Goal: Transaction & Acquisition: Purchase product/service

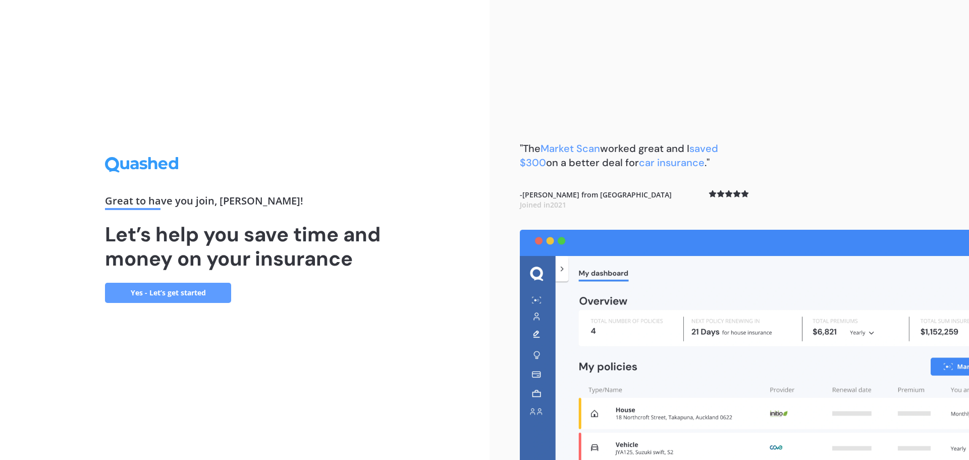
click at [177, 293] on link "Yes - Let’s get started" at bounding box center [168, 293] width 126 height 20
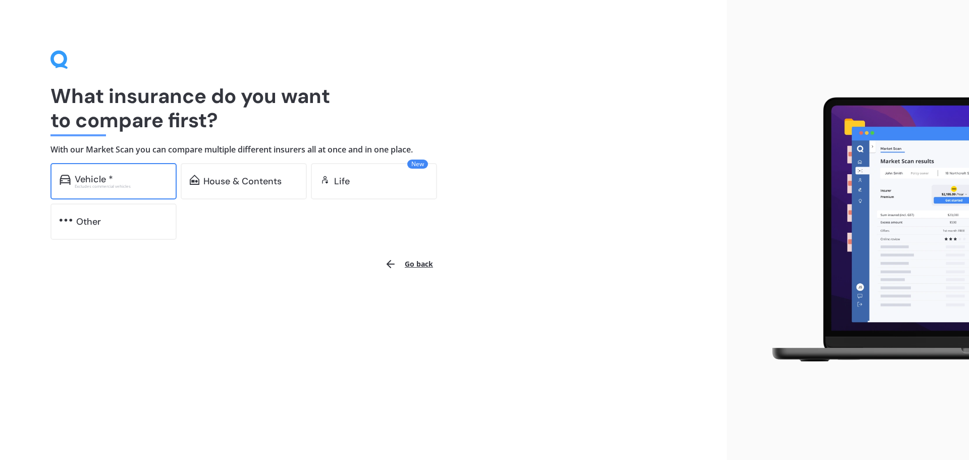
click at [82, 181] on div "Vehicle *" at bounding box center [94, 179] width 38 height 10
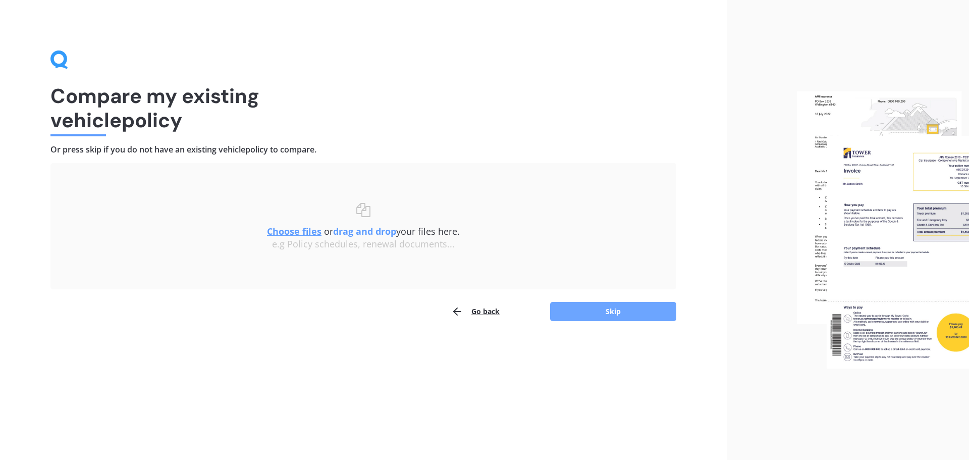
click at [612, 309] on button "Skip" at bounding box center [613, 311] width 126 height 19
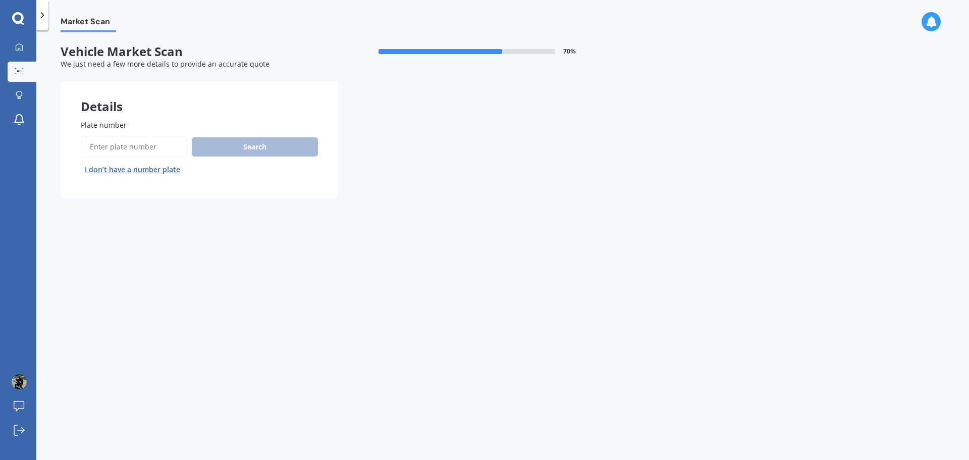
click at [126, 144] on input "Plate number" at bounding box center [134, 146] width 107 height 21
type input "PEA118"
click at [245, 153] on button "Search" at bounding box center [255, 146] width 126 height 19
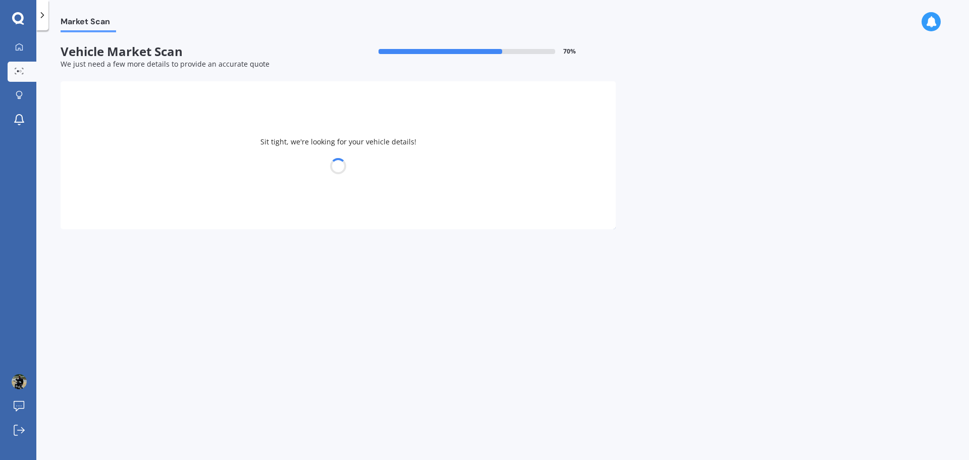
select select "KIA"
select select "SELTOS"
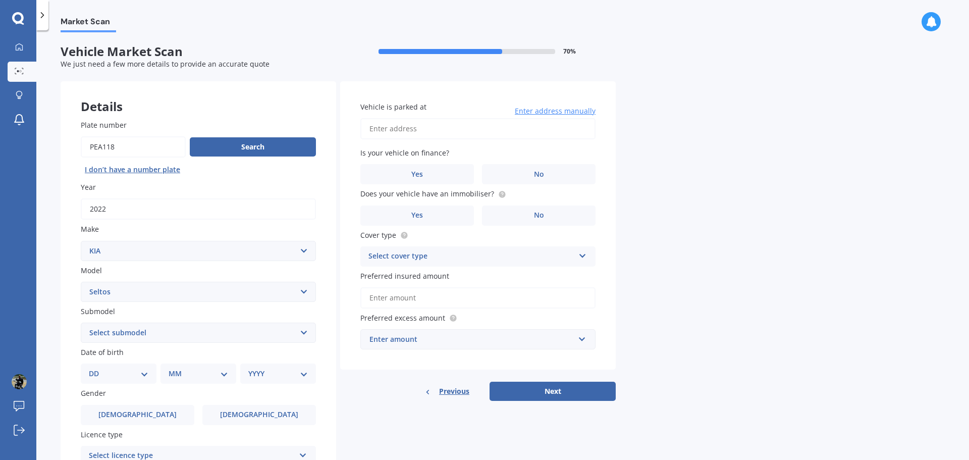
click at [303, 331] on select "Select submodel EX petrol 4WD Ltd petrol 4WD Ltd petrol turbo LTD2.0P/IV LX pet…" at bounding box center [198, 332] width 235 height 20
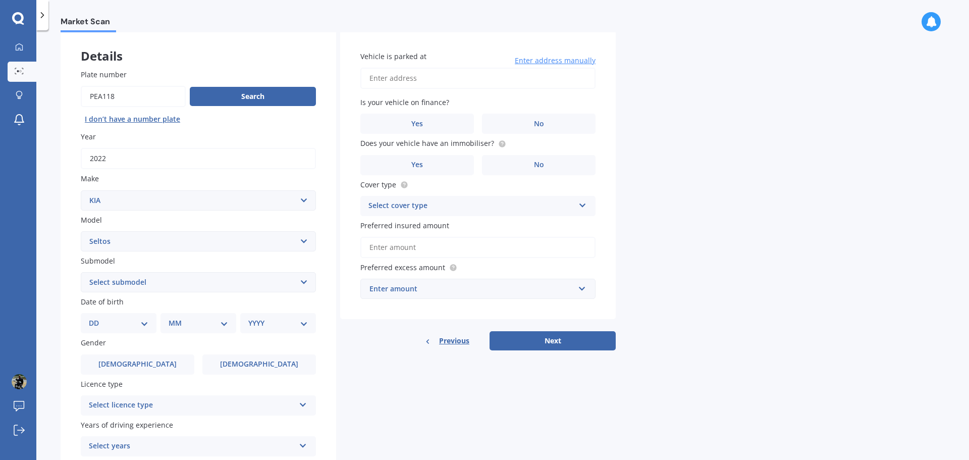
click at [149, 244] on select "Select model Carens Carnival CERATO Ceres Credos EV6 K2900 Magentis Mentor Niro…" at bounding box center [198, 241] width 235 height 20
click at [303, 282] on select "Select submodel EX petrol 4WD Ltd petrol 4WD Ltd petrol turbo LTD2.0P/IV LX pet…" at bounding box center [198, 282] width 235 height 20
select select "LTD2.0P/IV"
click at [81, 272] on select "Select submodel EX petrol 4WD Ltd petrol 4WD Ltd petrol turbo LTD2.0P/IV LX pet…" at bounding box center [198, 282] width 235 height 20
click at [144, 324] on select "DD 01 02 03 04 05 06 07 08 09 10 11 12 13 14 15 16 17 18 19 20 21 22 23 24 25 2…" at bounding box center [119, 322] width 60 height 11
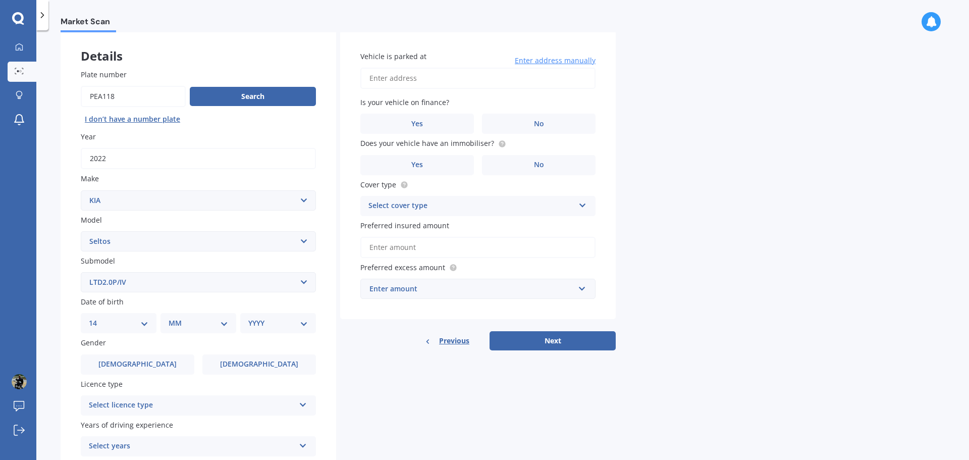
click at [97, 317] on select "DD 01 02 03 04 05 06 07 08 09 10 11 12 13 14 15 16 17 18 19 20 21 22 23 24 25 2…" at bounding box center [119, 322] width 60 height 11
click at [149, 326] on select "DD 01 02 03 04 05 06 07 08 09 10 11 12 13 14 15 16 17 18 19 20 21 22 23 24 25 2…" at bounding box center [125, 322] width 56 height 11
select select "11"
click at [97, 317] on select "DD 01 02 03 04 05 06 07 08 09 10 11 12 13 14 15 16 17 18 19 20 21 22 23 24 25 2…" at bounding box center [125, 322] width 56 height 11
click at [225, 322] on select "MM 01 02 03 04 05 06 07 08 09 10 11 12" at bounding box center [201, 322] width 56 height 11
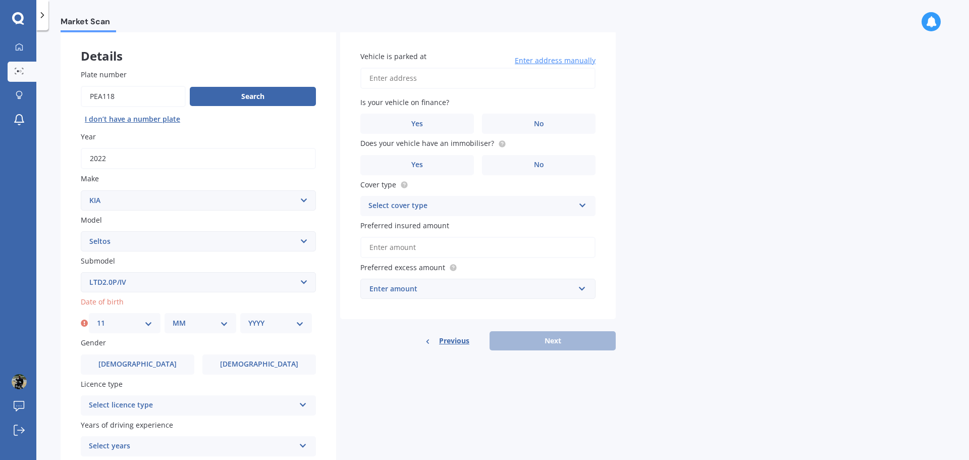
select select "04"
click at [173, 317] on select "MM 01 02 03 04 05 06 07 08 09 10 11 12" at bounding box center [201, 322] width 56 height 11
click at [299, 325] on select "YYYY 2025 2024 2023 2022 2021 2020 2019 2018 2017 2016 2015 2014 2013 2012 2011…" at bounding box center [276, 322] width 56 height 11
select select "1965"
click at [248, 317] on select "YYYY 2025 2024 2023 2022 2021 2020 2019 2018 2017 2016 2015 2014 2013 2012 2011…" at bounding box center [276, 322] width 56 height 11
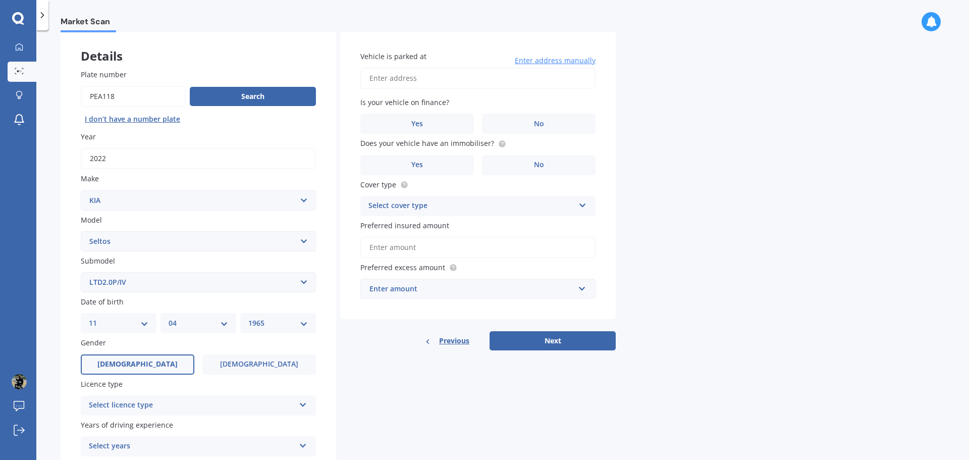
scroll to position [101, 0]
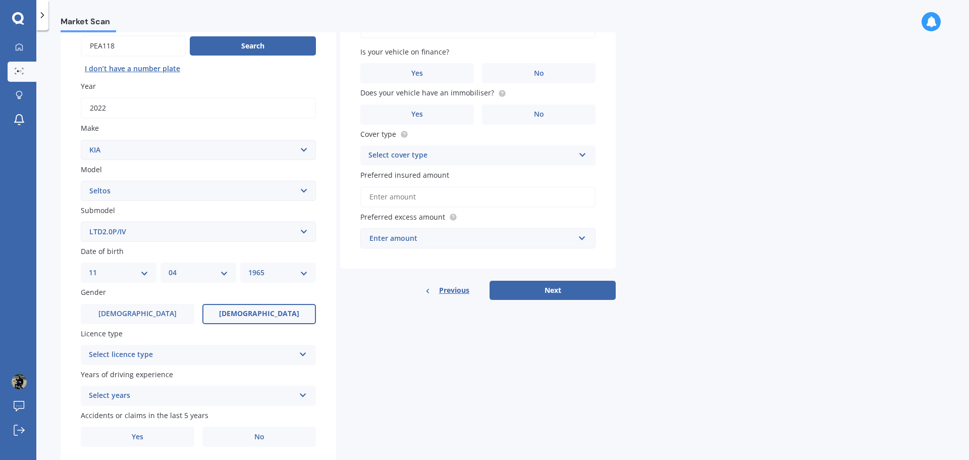
click at [276, 312] on label "Female" at bounding box center [259, 314] width 114 height 20
click at [0, 0] on input "Female" at bounding box center [0, 0] width 0 height 0
click at [305, 356] on icon at bounding box center [303, 352] width 9 height 7
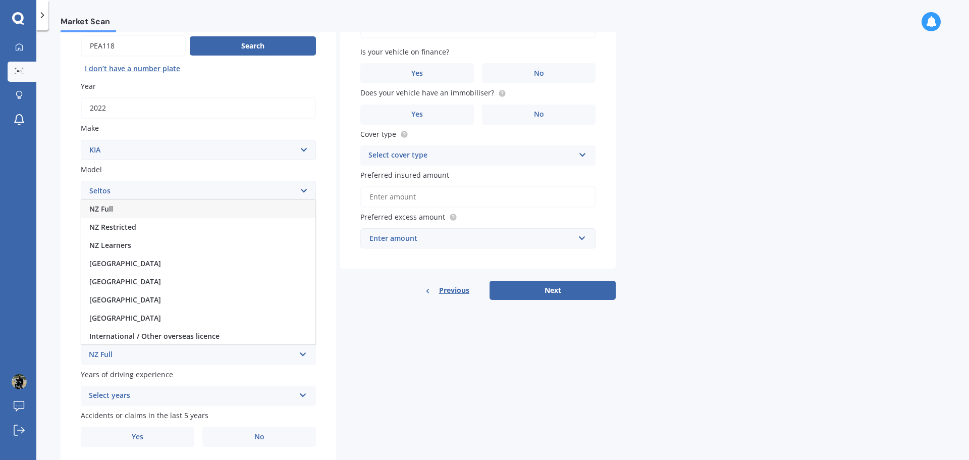
click at [105, 209] on span "NZ Full" at bounding box center [101, 209] width 24 height 10
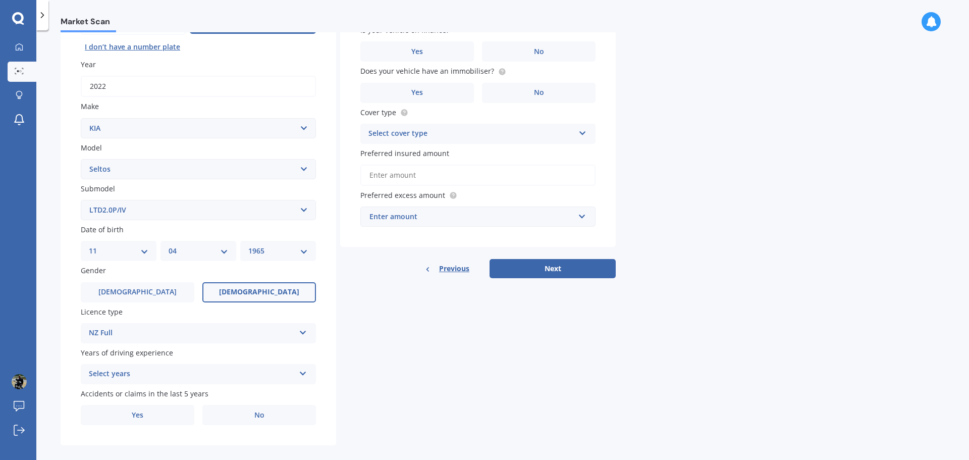
scroll to position [134, 0]
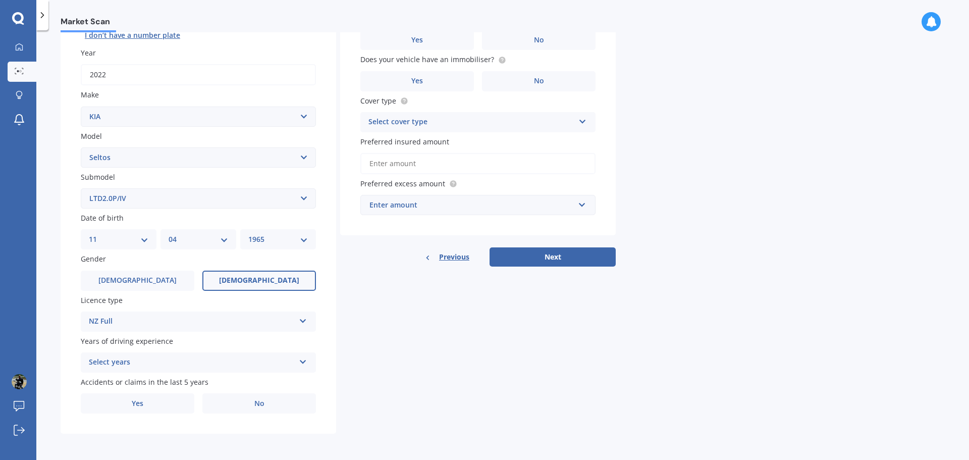
click at [304, 363] on icon at bounding box center [303, 359] width 9 height 7
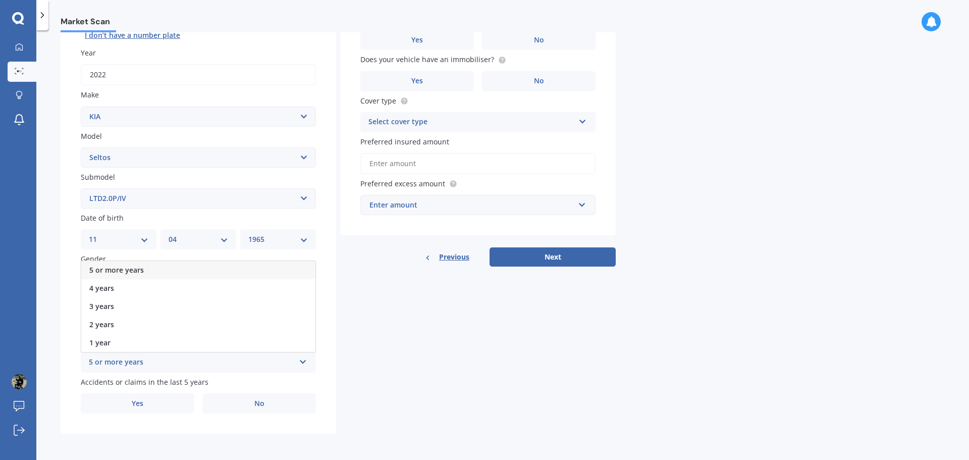
click at [128, 271] on span "5 or more years" at bounding box center [116, 270] width 54 height 10
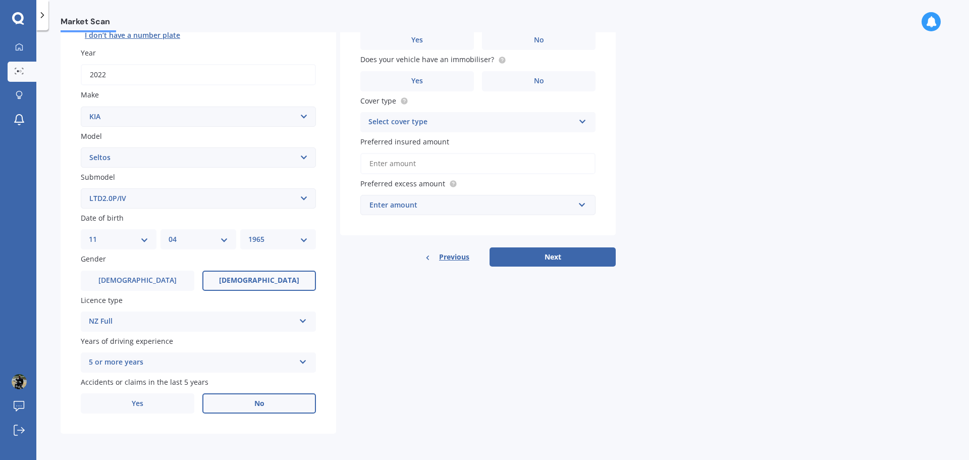
click at [269, 401] on label "No" at bounding box center [259, 403] width 114 height 20
click at [0, 0] on input "No" at bounding box center [0, 0] width 0 height 0
click at [255, 407] on span "No" at bounding box center [259, 403] width 10 height 9
click at [0, 0] on input "No" at bounding box center [0, 0] width 0 height 0
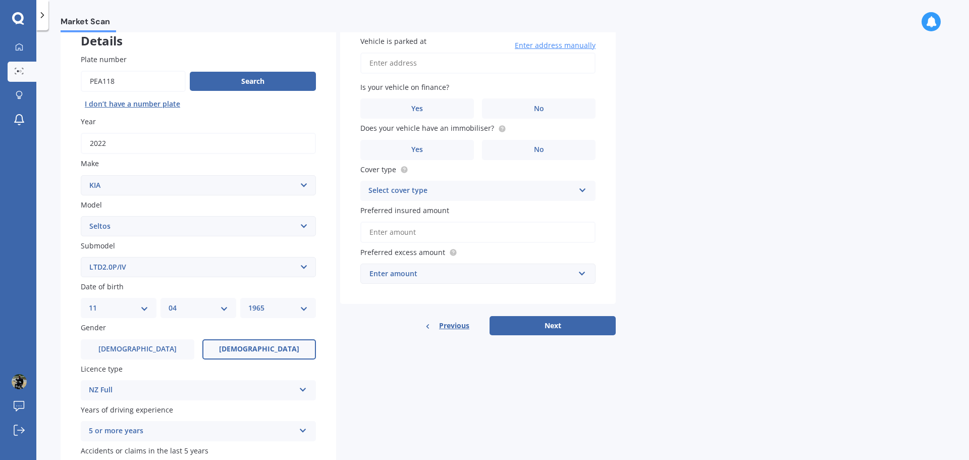
scroll to position [0, 0]
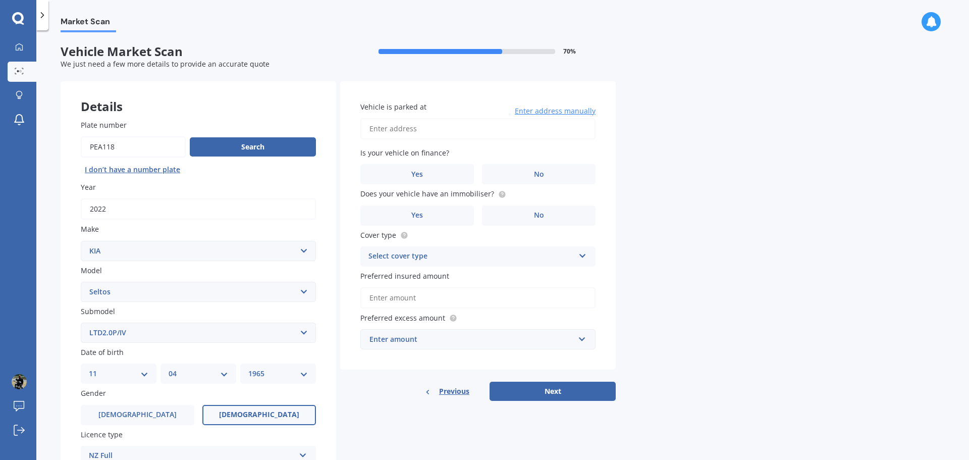
click at [429, 128] on input "Vehicle is parked at" at bounding box center [477, 128] width 235 height 21
type input "98 Main Road, Luggate 9383"
click at [551, 171] on label "No" at bounding box center [539, 174] width 114 height 20
click at [0, 0] on input "No" at bounding box center [0, 0] width 0 height 0
click at [428, 215] on label "Yes" at bounding box center [417, 215] width 114 height 20
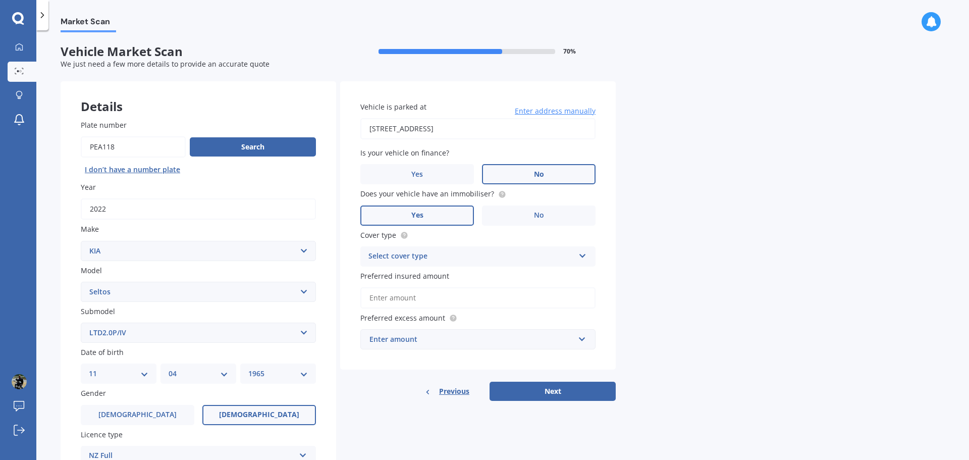
click at [0, 0] on input "Yes" at bounding box center [0, 0] width 0 height 0
click at [584, 255] on icon at bounding box center [582, 253] width 9 height 7
click at [424, 273] on div "Comprehensive" at bounding box center [478, 276] width 234 height 18
click at [431, 273] on span "Preferred insured amount" at bounding box center [404, 276] width 89 height 10
click at [431, 287] on input "Preferred insured amount" at bounding box center [477, 297] width 235 height 21
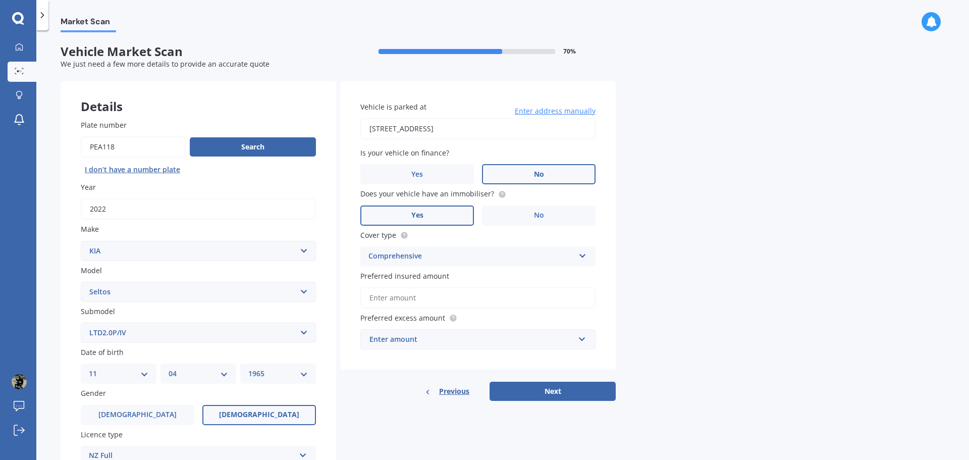
click at [460, 296] on input "Preferred insured amount" at bounding box center [477, 297] width 235 height 21
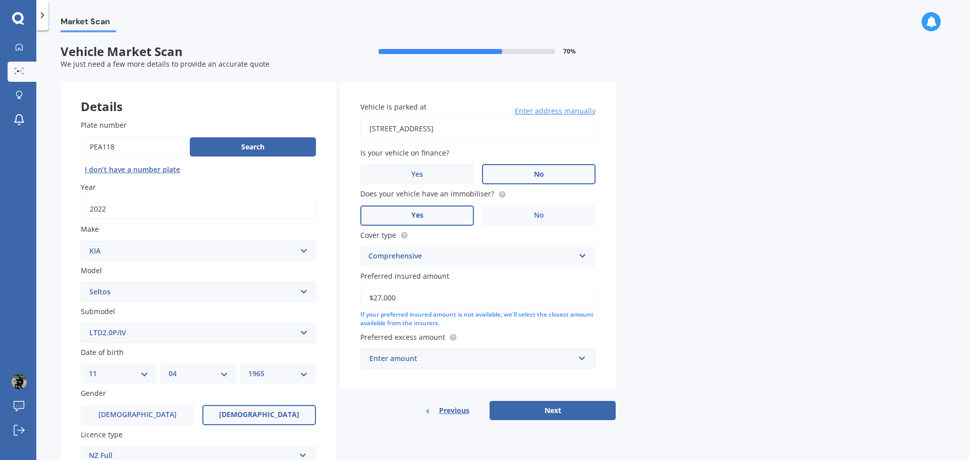
click at [414, 318] on div "If your preferred insured amount is not available, we'll select the closest amo…" at bounding box center [477, 318] width 235 height 17
click at [402, 300] on input "$27,000" at bounding box center [477, 297] width 235 height 21
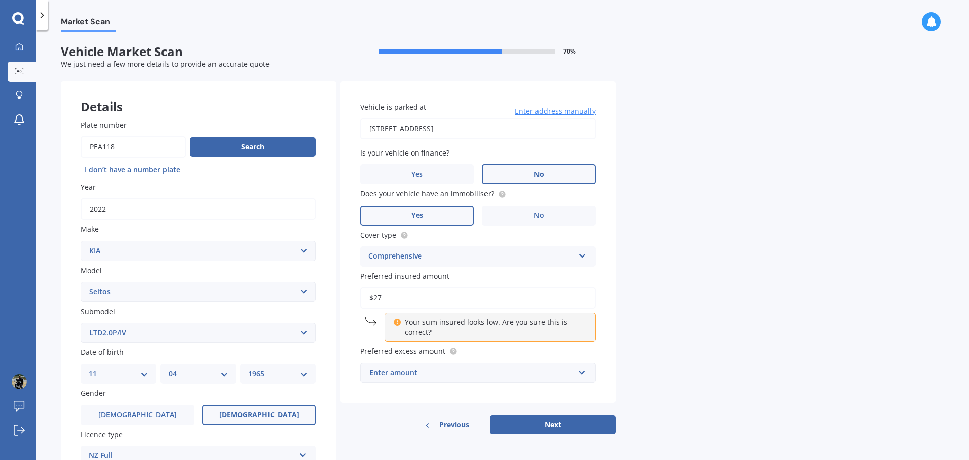
type input "$2"
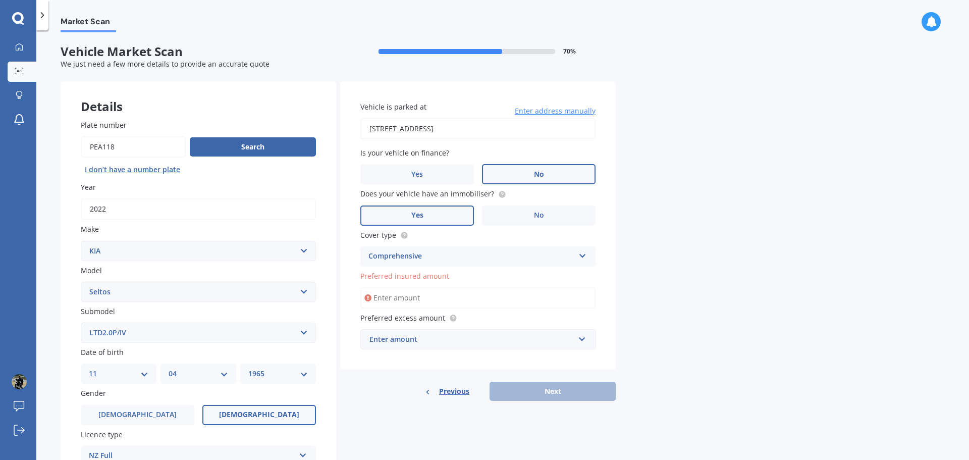
click at [391, 297] on input "Preferred insured amount" at bounding box center [477, 297] width 235 height 21
click at [429, 275] on span "Preferred insured amount" at bounding box center [404, 276] width 89 height 10
click at [429, 287] on input "Preferred insured amount" at bounding box center [477, 297] width 235 height 21
click at [367, 298] on icon at bounding box center [367, 298] width 7 height 10
click at [404, 317] on span "Preferred excess amount" at bounding box center [402, 318] width 85 height 10
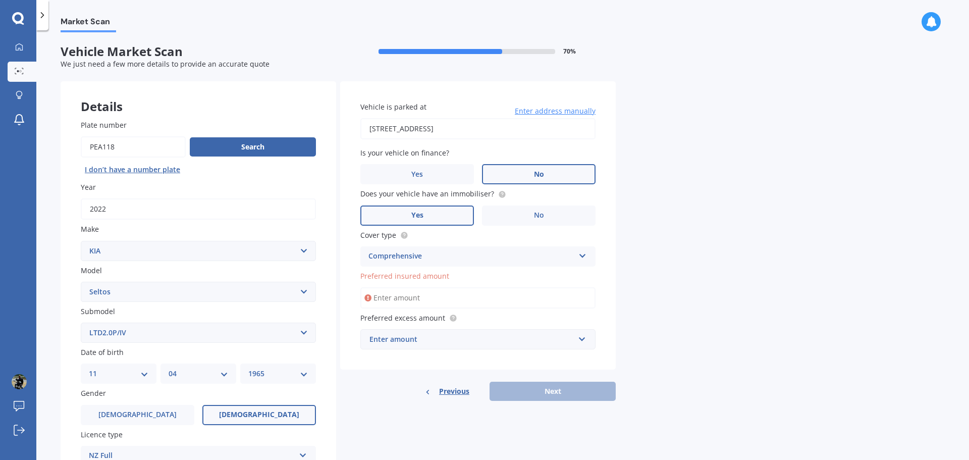
click at [412, 336] on div "Enter amount" at bounding box center [471, 339] width 205 height 11
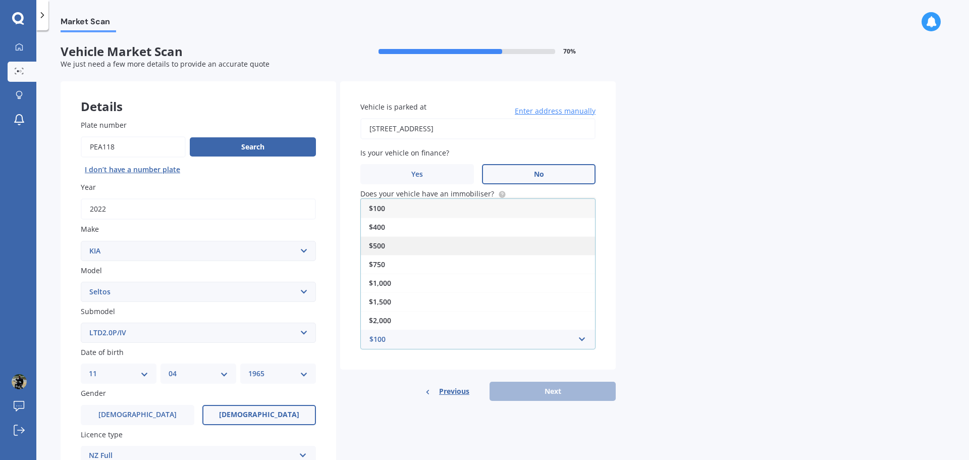
click at [393, 243] on div "$500" at bounding box center [478, 245] width 234 height 19
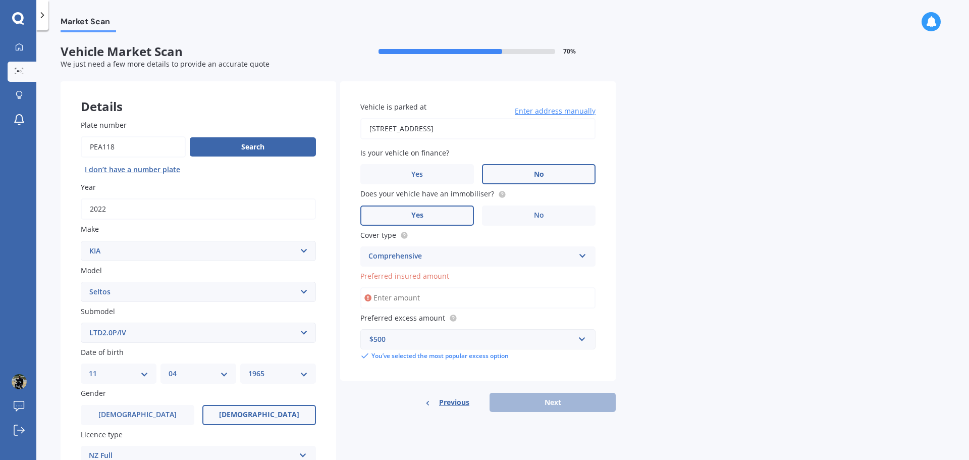
click at [386, 294] on input "Preferred insured amount" at bounding box center [477, 297] width 235 height 21
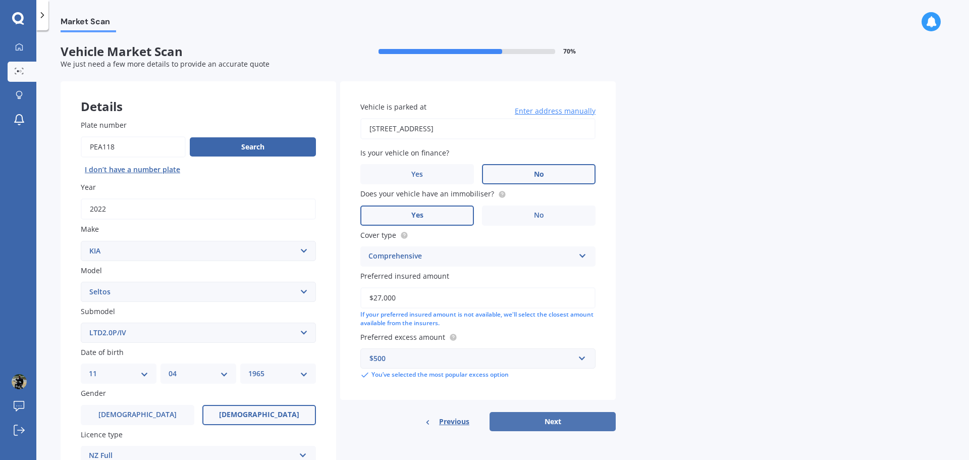
type input "$27,000"
click at [526, 421] on button "Next" at bounding box center [552, 421] width 126 height 19
select select "11"
select select "04"
select select "1965"
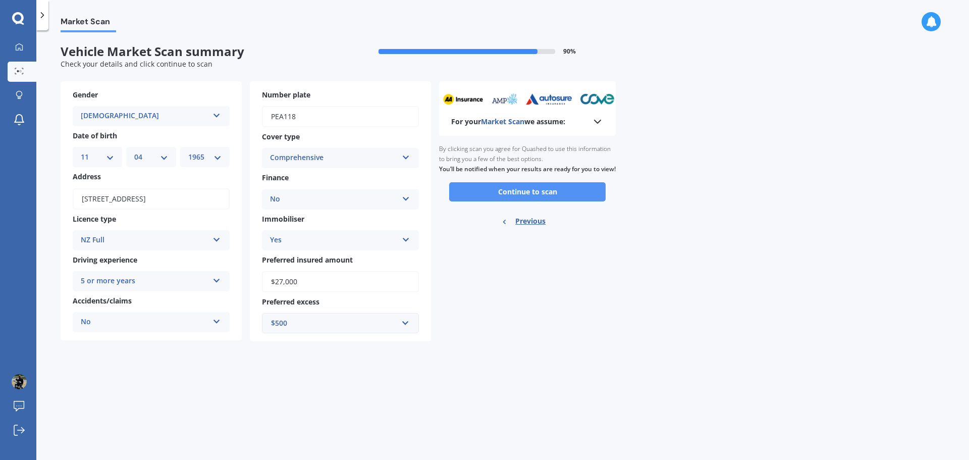
click at [540, 200] on button "Continue to scan" at bounding box center [527, 191] width 156 height 19
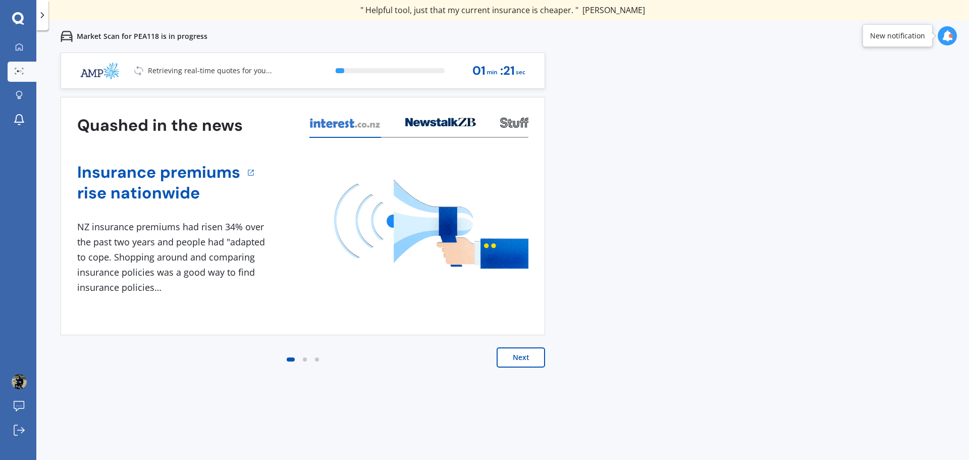
click at [527, 358] on button "Next" at bounding box center [520, 357] width 48 height 20
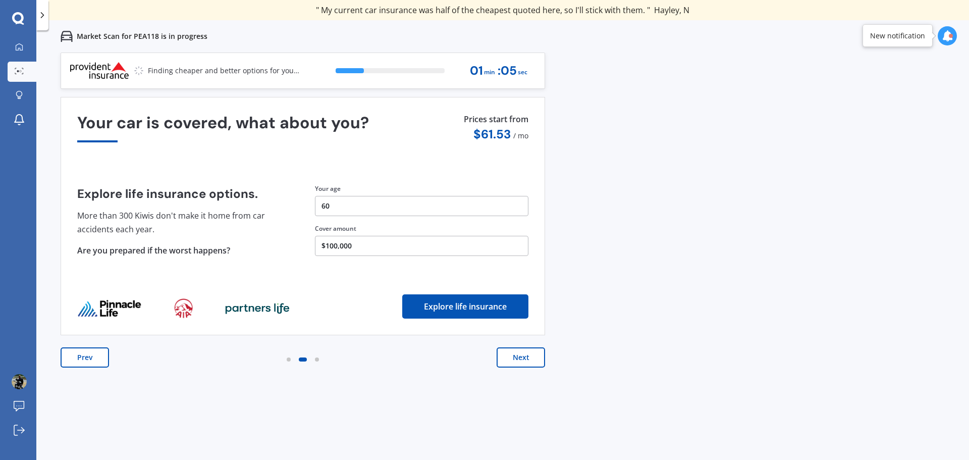
click at [516, 355] on button "Next" at bounding box center [520, 357] width 48 height 20
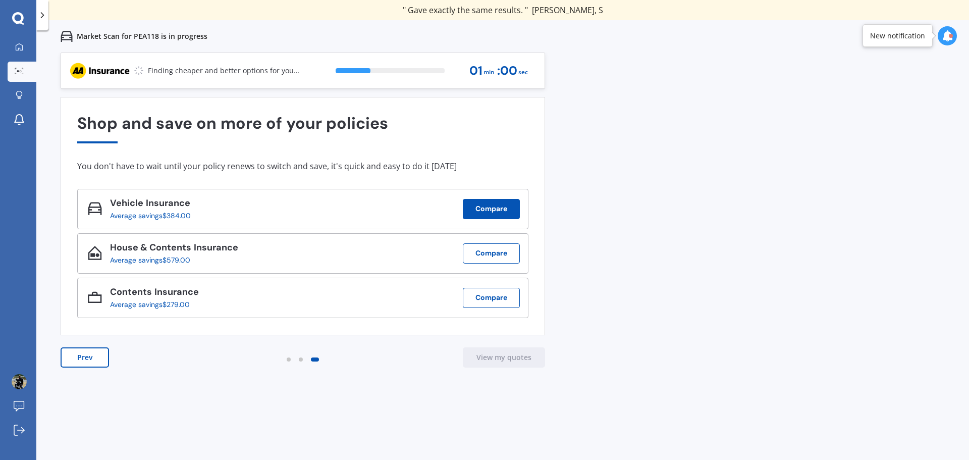
click at [487, 203] on button "Compare" at bounding box center [491, 209] width 57 height 20
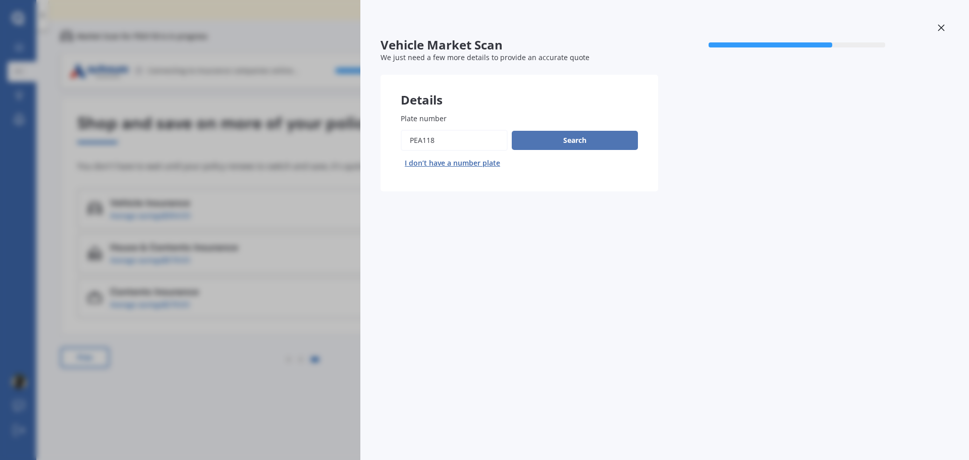
click at [567, 136] on button "Search" at bounding box center [575, 140] width 126 height 19
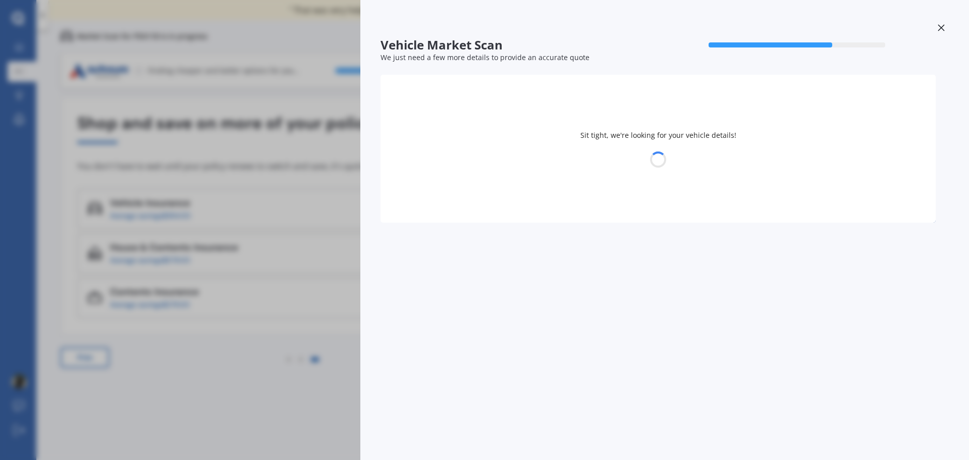
select select "KIA"
select select "SELTOS"
select select "11"
select select "04"
select select "1965"
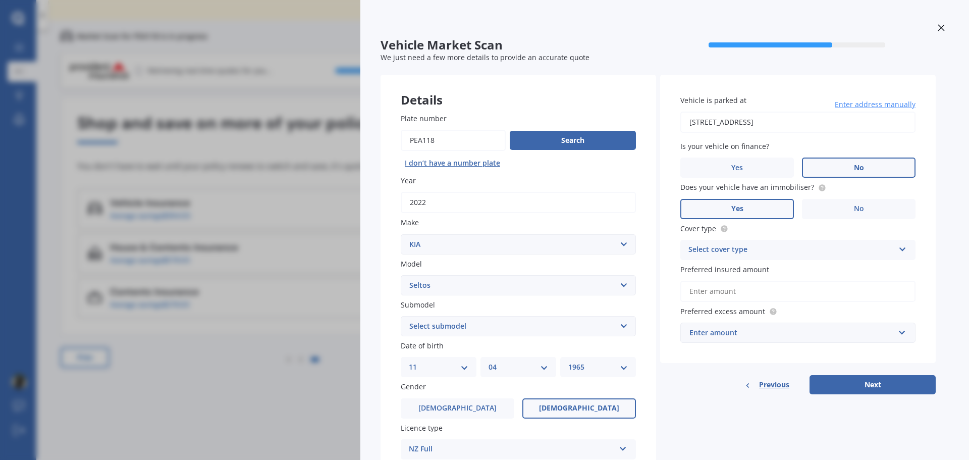
click at [902, 250] on icon at bounding box center [902, 247] width 9 height 7
click at [714, 268] on span "Comprehensive" at bounding box center [715, 269] width 53 height 10
click at [715, 287] on input "Preferred insured amount" at bounding box center [797, 291] width 235 height 21
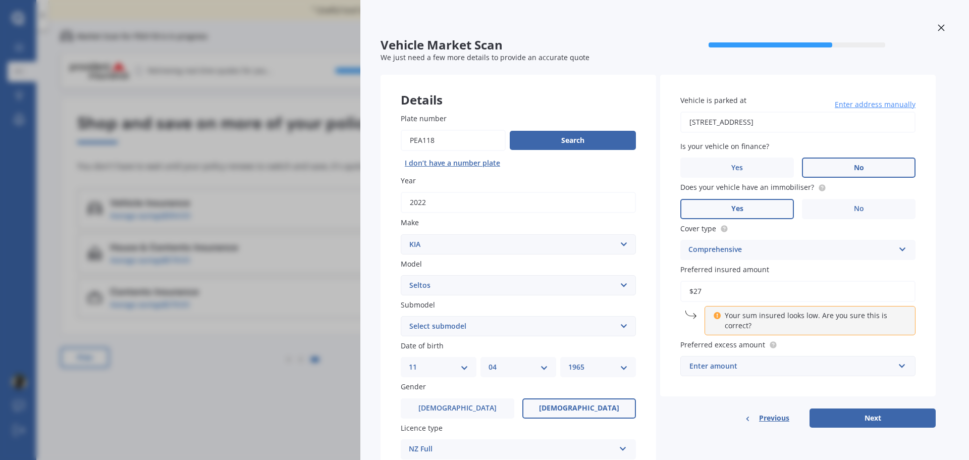
type input "$2"
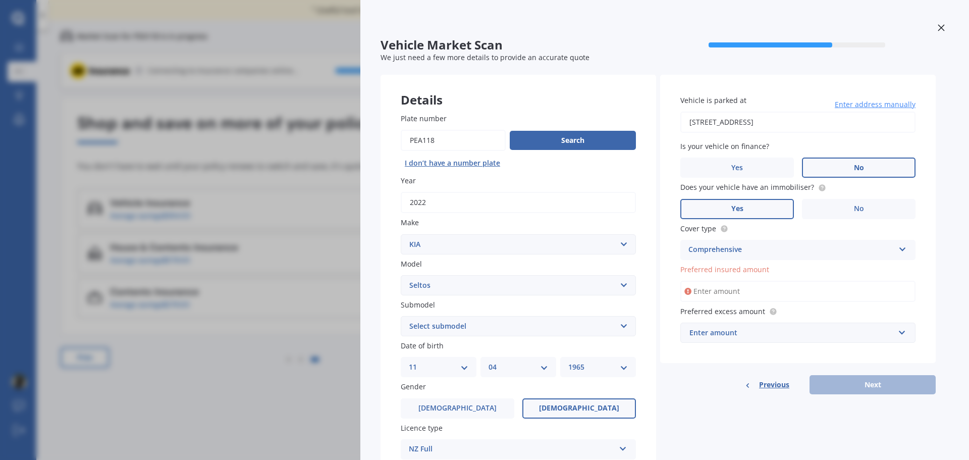
click at [722, 314] on span "Preferred excess amount" at bounding box center [722, 311] width 85 height 10
click at [723, 330] on div "Enter amount" at bounding box center [791, 332] width 205 height 11
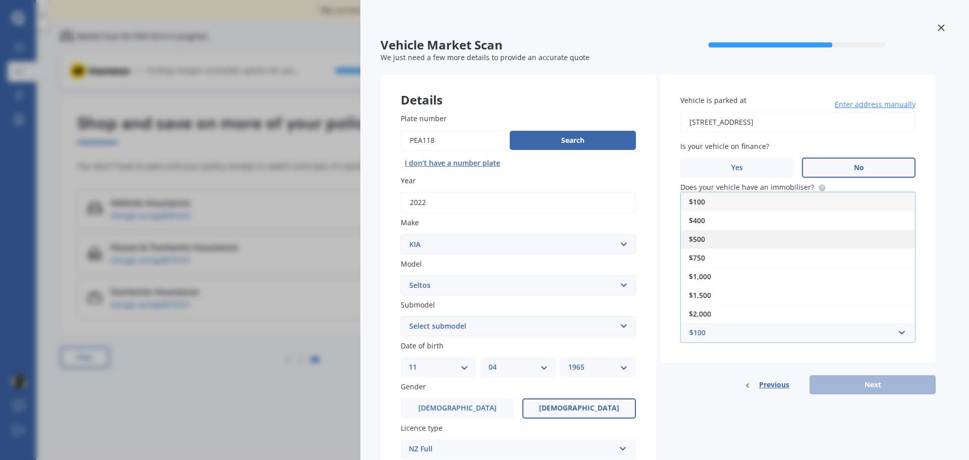
click at [706, 236] on div "$500" at bounding box center [798, 239] width 234 height 19
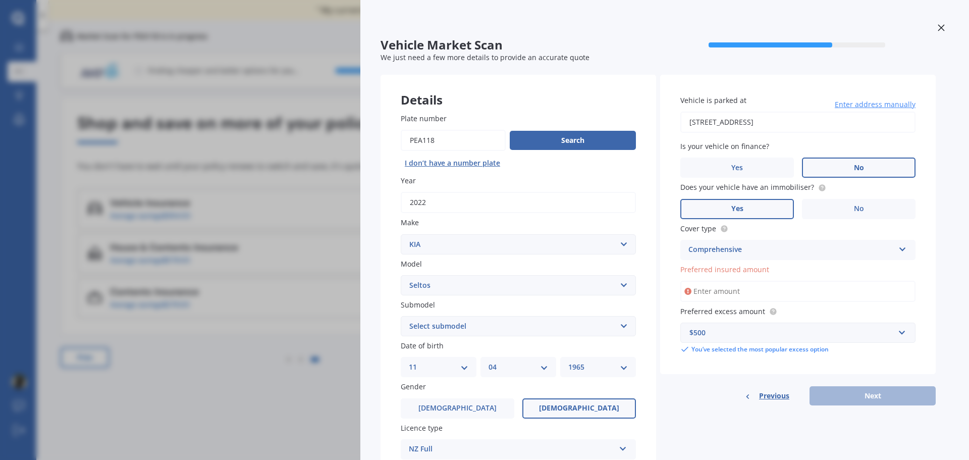
click at [884, 397] on div "Previous Next" at bounding box center [797, 395] width 275 height 19
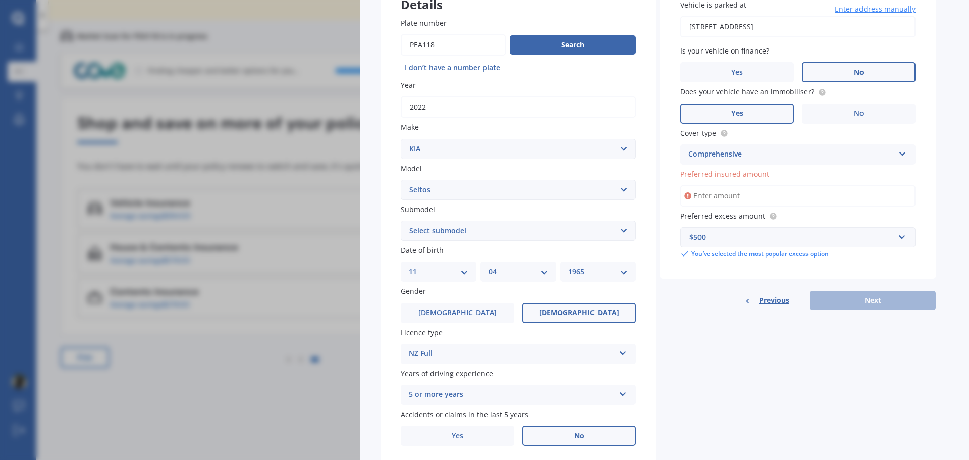
scroll to position [130, 0]
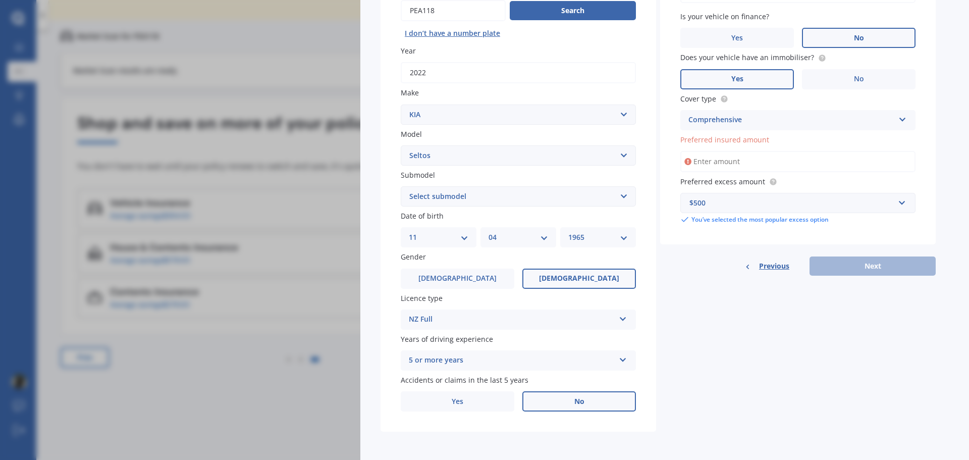
click at [557, 400] on label "No" at bounding box center [579, 401] width 114 height 20
click at [0, 0] on input "No" at bounding box center [0, 0] width 0 height 0
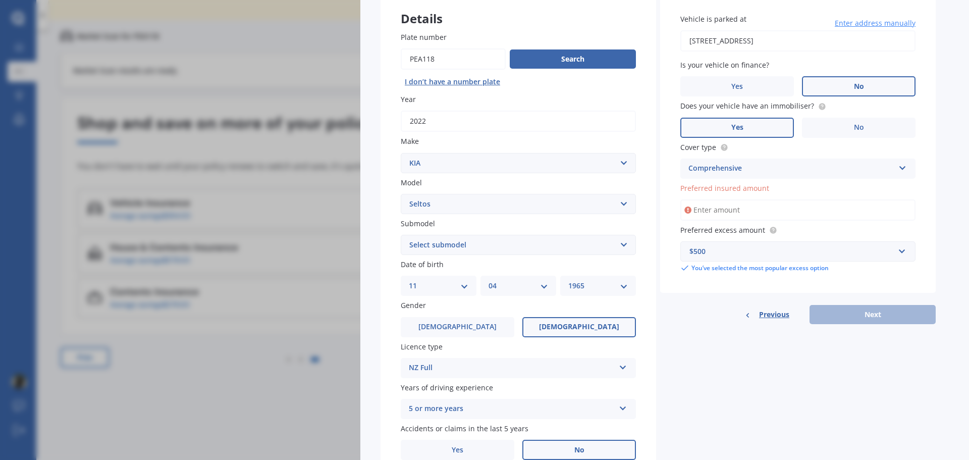
scroll to position [29, 0]
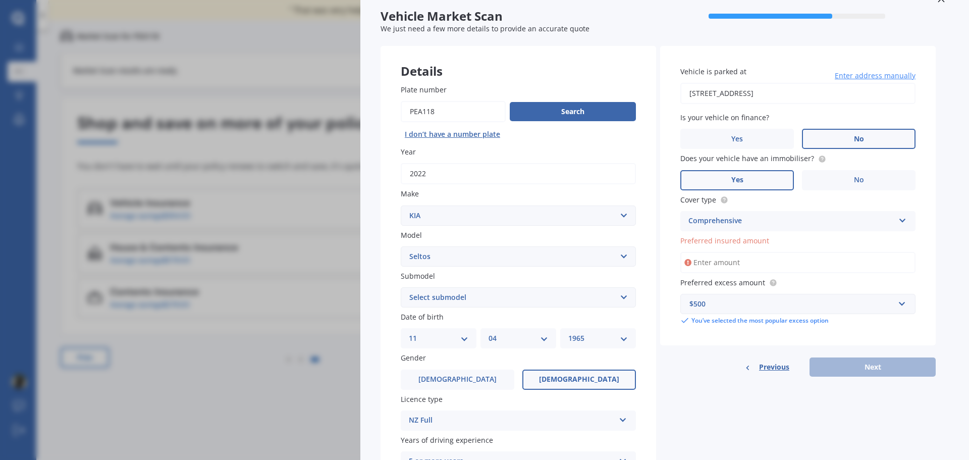
click at [737, 241] on span "Preferred insured amount" at bounding box center [724, 241] width 89 height 10
click at [737, 252] on input "Preferred insured amount" at bounding box center [797, 262] width 235 height 21
click at [152, 168] on div "Vehicle Market Scan 70 % We just need a few more details to provide an accurate…" at bounding box center [484, 230] width 969 height 460
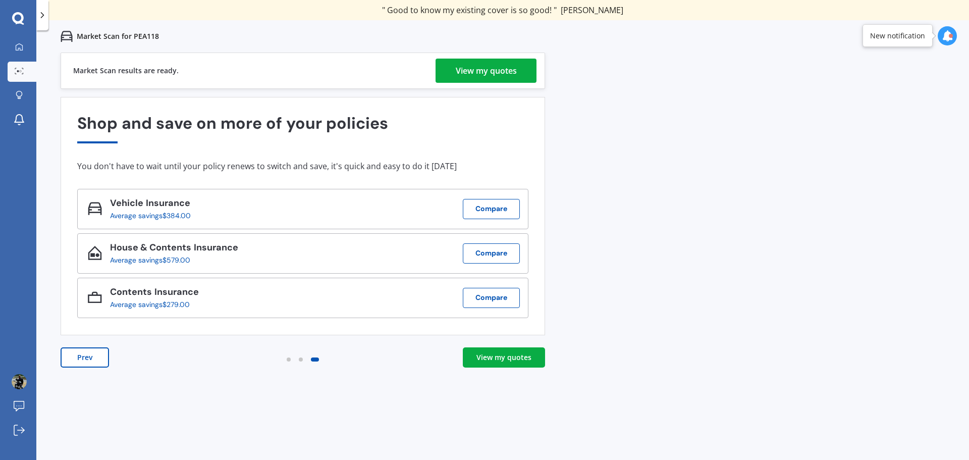
click at [459, 71] on div "View my quotes" at bounding box center [486, 71] width 61 height 24
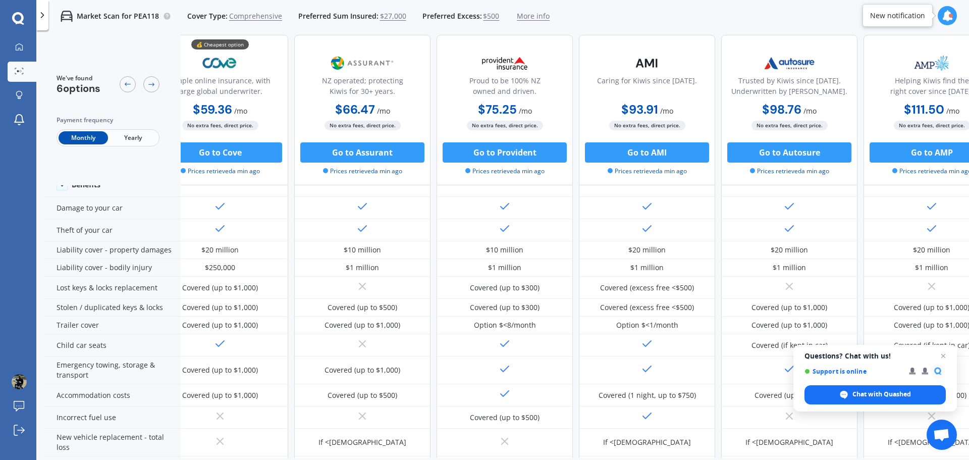
scroll to position [56, 0]
